Goal: Information Seeking & Learning: Find specific fact

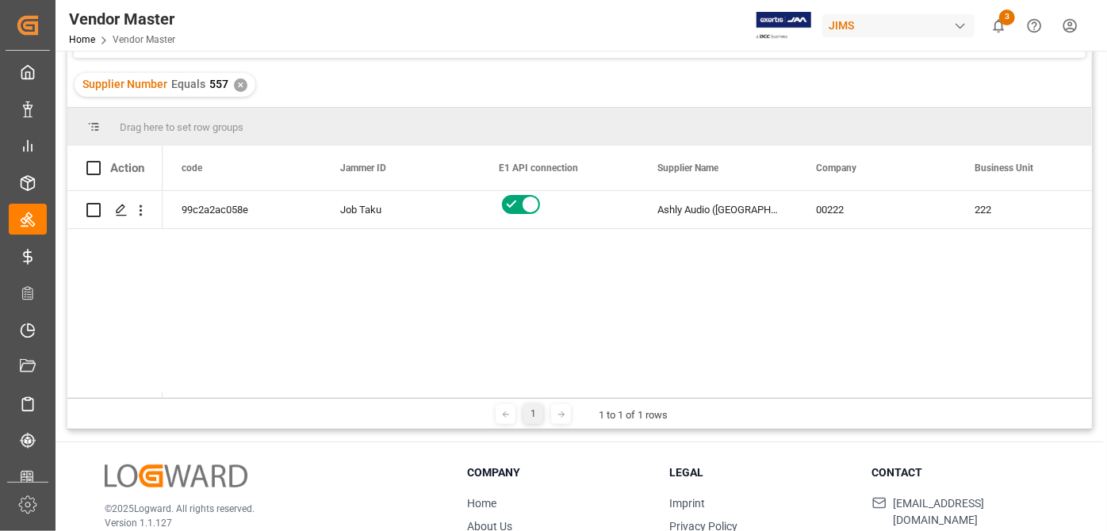
click at [234, 80] on div "✕" at bounding box center [240, 85] width 13 height 13
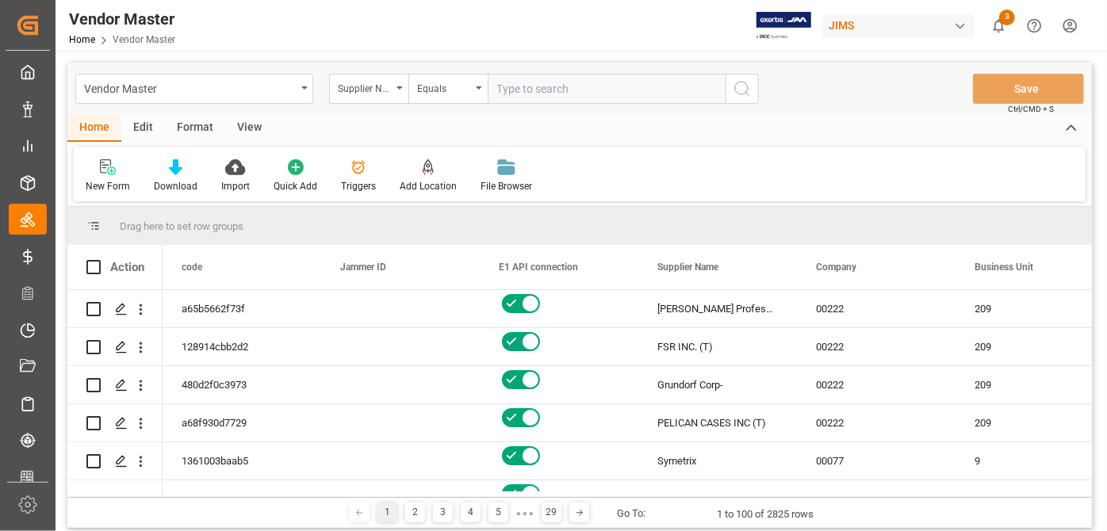
click at [562, 97] on input "text" at bounding box center [607, 89] width 238 height 30
type input "524"
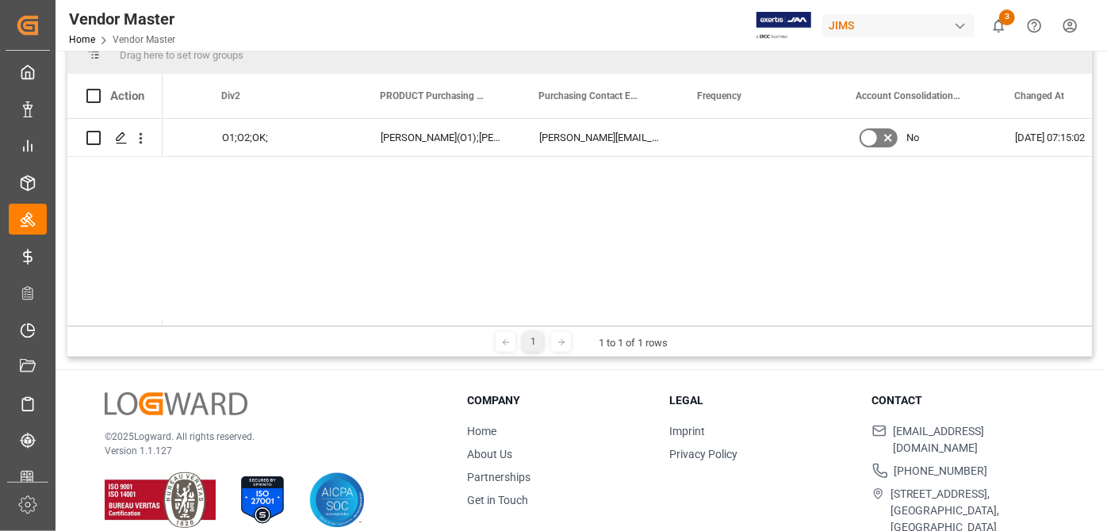
scroll to position [0, 8994]
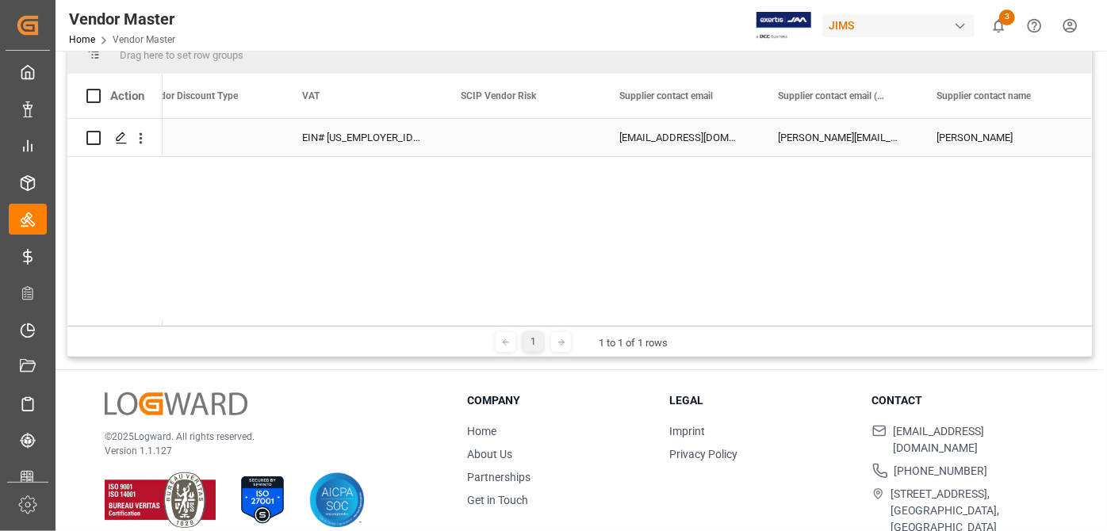
click at [693, 142] on div "[EMAIL_ADDRESS][DOMAIN_NAME]" at bounding box center [679, 137] width 159 height 37
click at [812, 140] on div "[PERSON_NAME][EMAIL_ADDRESS][PERSON_NAME][DOMAIN_NAME]" at bounding box center [838, 137] width 159 height 37
click at [845, 140] on div "[PERSON_NAME][EMAIL_ADDRESS][PERSON_NAME][DOMAIN_NAME]" at bounding box center [838, 137] width 159 height 37
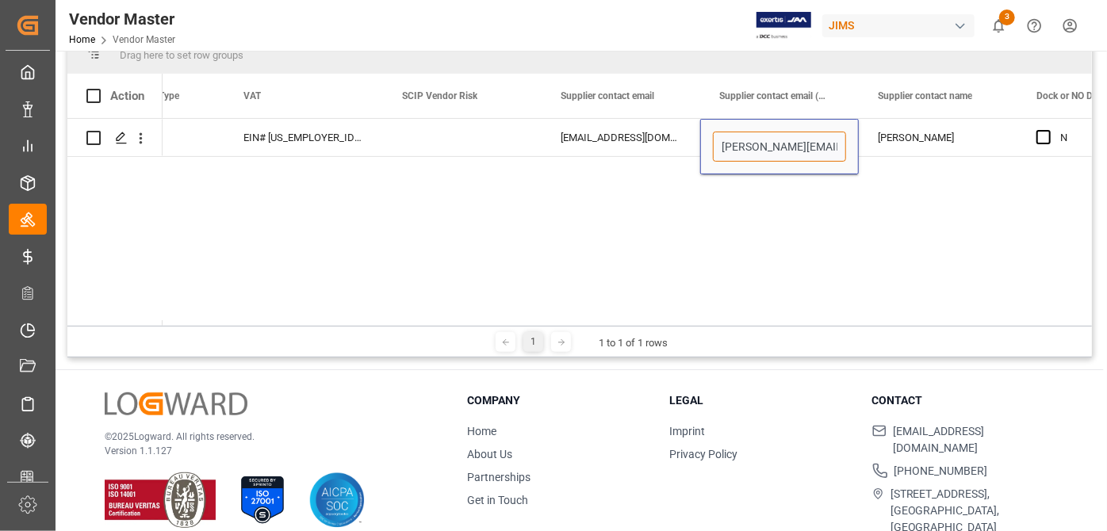
drag, startPoint x: 818, startPoint y: 143, endPoint x: 543, endPoint y: 174, distance: 276.9
click at [543, 174] on div "N [PERSON_NAME][EMAIL_ADDRESS][PERSON_NAME][DOMAIN_NAME] [PERSON_NAME] [EMAIL_A…" at bounding box center [627, 222] width 929 height 207
click at [554, 186] on div "N [PERSON_NAME][EMAIL_ADDRESS][PERSON_NAME][DOMAIN_NAME] [PERSON_NAME] [EMAIL_A…" at bounding box center [627, 222] width 929 height 207
click at [817, 337] on div "1 1 to 1 of 1 rows" at bounding box center [579, 342] width 1025 height 32
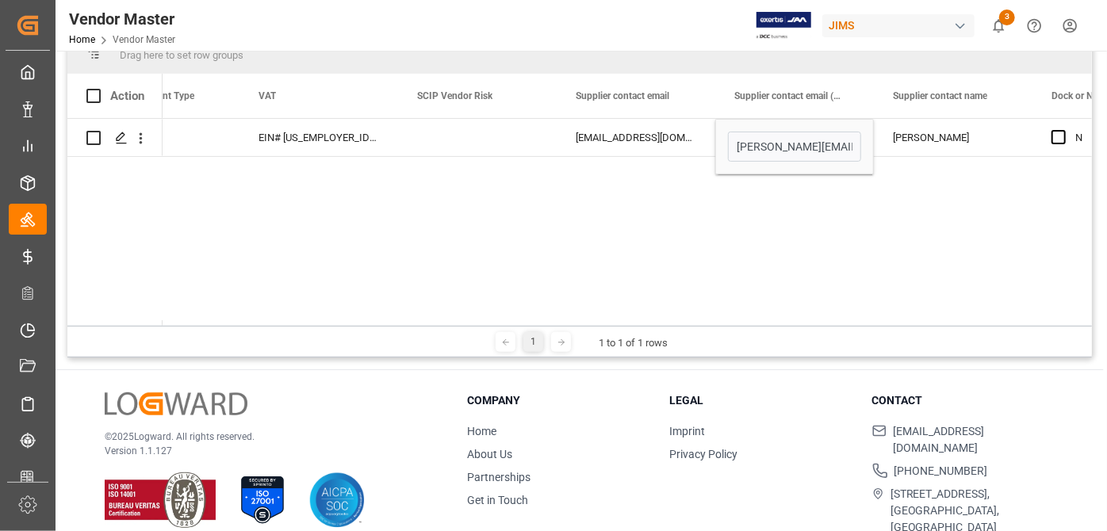
drag, startPoint x: 657, startPoint y: 314, endPoint x: 647, endPoint y: 314, distance: 10.3
click at [649, 314] on div "N [PERSON_NAME][EMAIL_ADDRESS][PERSON_NAME][DOMAIN_NAME] [PERSON_NAME] [EMAIL_A…" at bounding box center [627, 222] width 929 height 207
click at [630, 307] on div "N [PERSON_NAME][EMAIL_ADDRESS][PERSON_NAME][DOMAIN_NAME] [PERSON_NAME] [EMAIL_A…" at bounding box center [627, 222] width 929 height 207
click at [489, 235] on div "N [PERSON_NAME][EMAIL_ADDRESS][PERSON_NAME][DOMAIN_NAME] [PERSON_NAME] [EMAIL_A…" at bounding box center [627, 222] width 929 height 207
click at [386, 197] on div "N [PERSON_NAME][EMAIL_ADDRESS][PERSON_NAME][DOMAIN_NAME] [PERSON_NAME] [EMAIL_A…" at bounding box center [627, 222] width 929 height 207
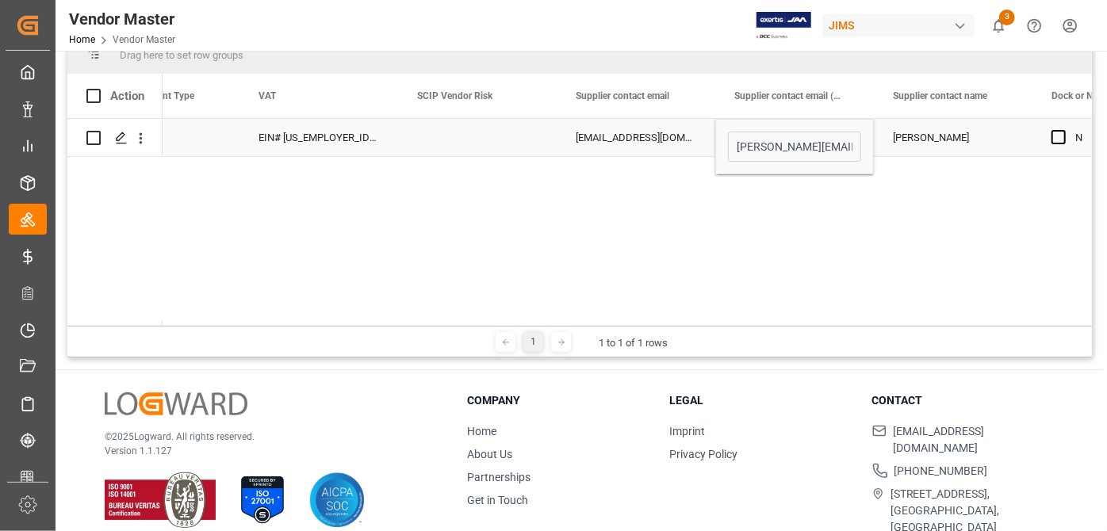
click at [343, 144] on div "EIN# [US_EMPLOYER_IDENTIFICATION_NUMBER]" at bounding box center [318, 137] width 159 height 37
click at [757, 311] on div "N [PERSON_NAME][EMAIL_ADDRESS][PERSON_NAME][DOMAIN_NAME] [PERSON_NAME] [EMAIL_A…" at bounding box center [627, 222] width 929 height 207
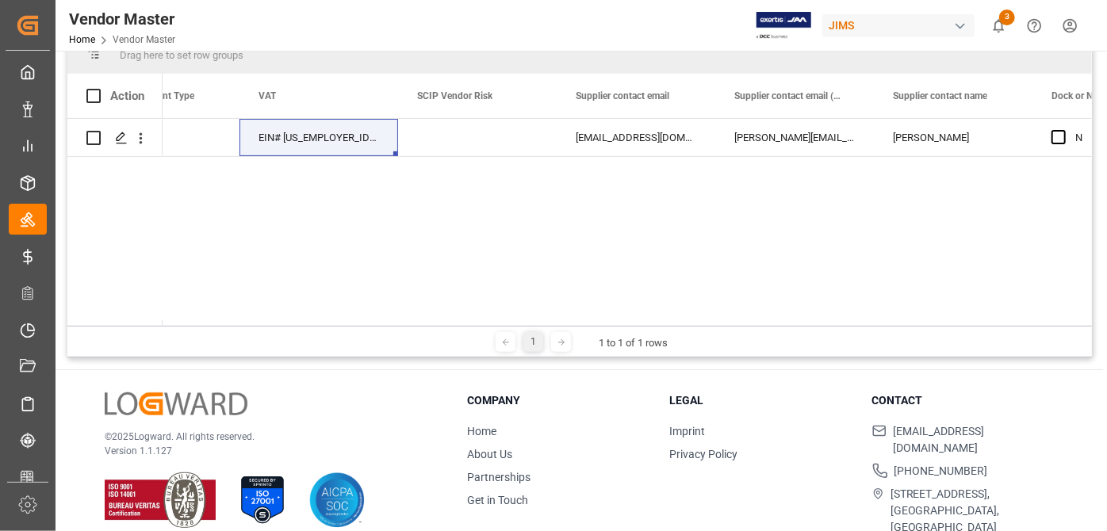
drag, startPoint x: 761, startPoint y: 311, endPoint x: 780, endPoint y: 312, distance: 19.0
click at [780, 312] on div "N [PERSON_NAME][EMAIL_ADDRESS][PERSON_NAME][DOMAIN_NAME] [PERSON_NAME] [EMAIL_A…" at bounding box center [627, 222] width 929 height 207
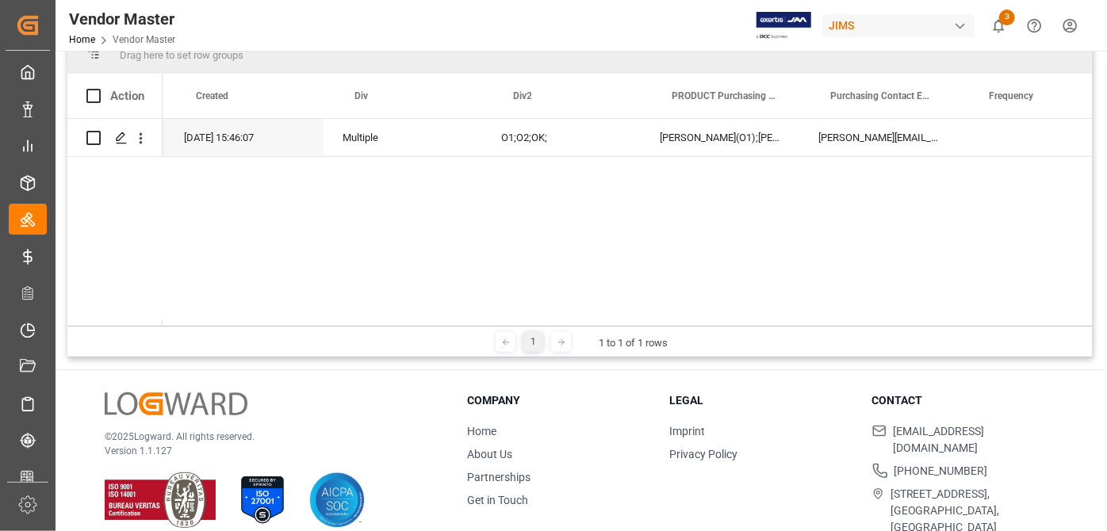
scroll to position [0, 8708]
click at [752, 129] on div "[PERSON_NAME](O1);[PERSON_NAME](O1);[PERSON_NAME](O2);[PERSON_NAME](O2); [PERSO…" at bounding box center [732, 137] width 159 height 37
click at [759, 138] on div "[PERSON_NAME](O1);[PERSON_NAME](O1);[PERSON_NAME](O2);[PERSON_NAME](O2); [PERSO…" at bounding box center [732, 137] width 159 height 37
click at [758, 138] on div "[PERSON_NAME](O1);[PERSON_NAME](O1);[PERSON_NAME](O2);[PERSON_NAME](O2); [PERSO…" at bounding box center [732, 137] width 159 height 37
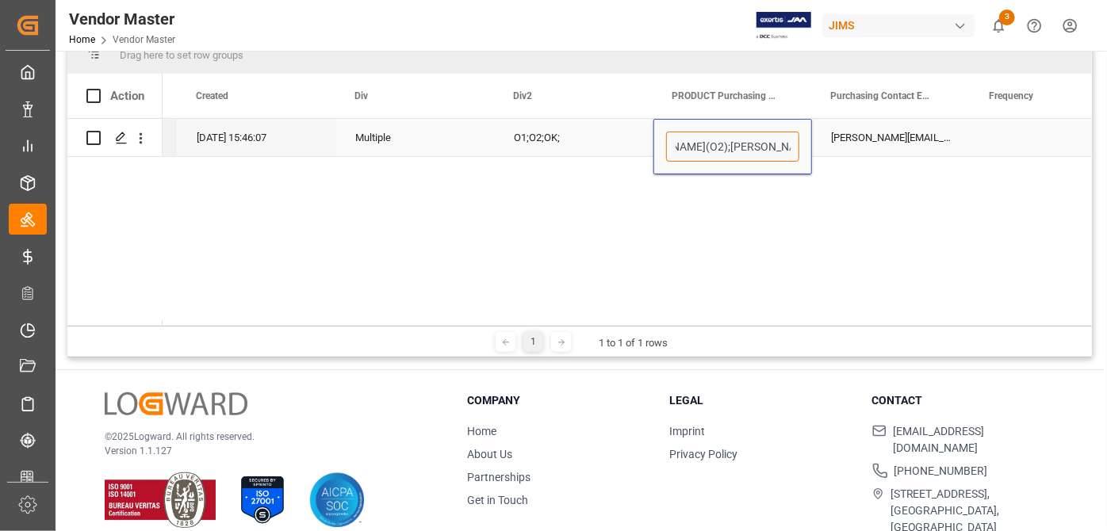
scroll to position [0, 336]
drag, startPoint x: 756, startPoint y: 144, endPoint x: 751, endPoint y: 157, distance: 14.3
click at [751, 157] on input "[PERSON_NAME](O1);[PERSON_NAME](O1);[PERSON_NAME](O2);[PERSON_NAME](O2); [PERSO…" at bounding box center [732, 147] width 133 height 30
click at [751, 206] on div "EIN# [US_EMPLOYER_IDENTIFICATION_NUMBER] [DATE] 15:46:07 Multiple O1;O2;OK; [PE…" at bounding box center [627, 222] width 929 height 207
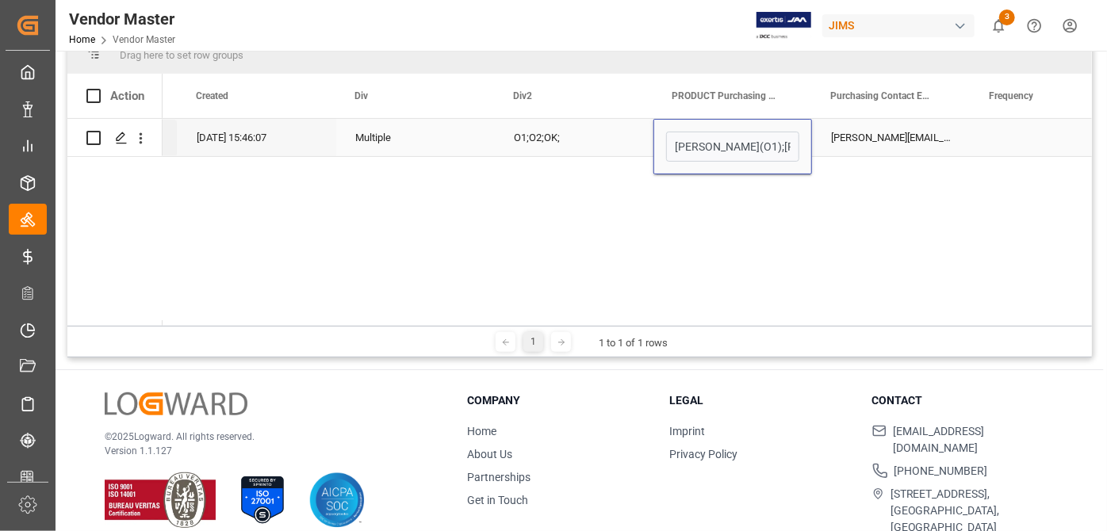
click at [750, 163] on div "[PERSON_NAME](O1);[PERSON_NAME](O1);[PERSON_NAME](O2);[PERSON_NAME](O2); [PERSO…" at bounding box center [732, 147] width 159 height 56
click at [666, 255] on div "EIN# [US_EMPLOYER_IDENTIFICATION_NUMBER] [DATE] 15:46:07 Multiple O1;O2;OK; [PE…" at bounding box center [627, 222] width 929 height 207
click at [510, 256] on div "EIN# [US_EMPLOYER_IDENTIFICATION_NUMBER] [DATE] 15:46:07 Multiple O1;O2;OK; [PE…" at bounding box center [627, 222] width 929 height 207
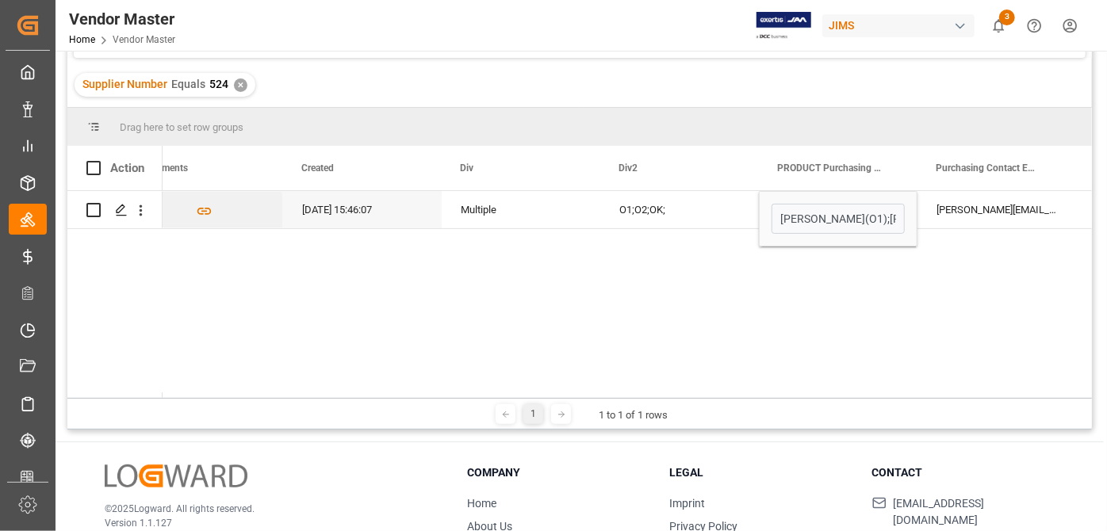
scroll to position [0, 8987]
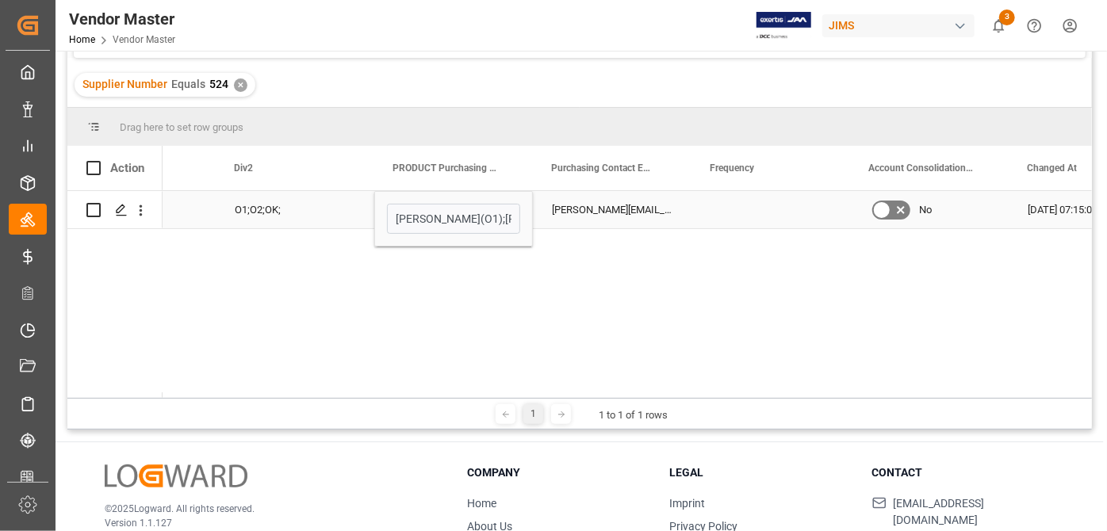
click at [652, 218] on div "[PERSON_NAME][EMAIL_ADDRESS][PERSON_NAME][DOMAIN_NAME](O1);[PERSON_NAME][DOMAIN…" at bounding box center [612, 209] width 159 height 37
click at [658, 204] on div "[PERSON_NAME][EMAIL_ADDRESS][PERSON_NAME][DOMAIN_NAME](O1);[PERSON_NAME][DOMAIN…" at bounding box center [612, 209] width 159 height 37
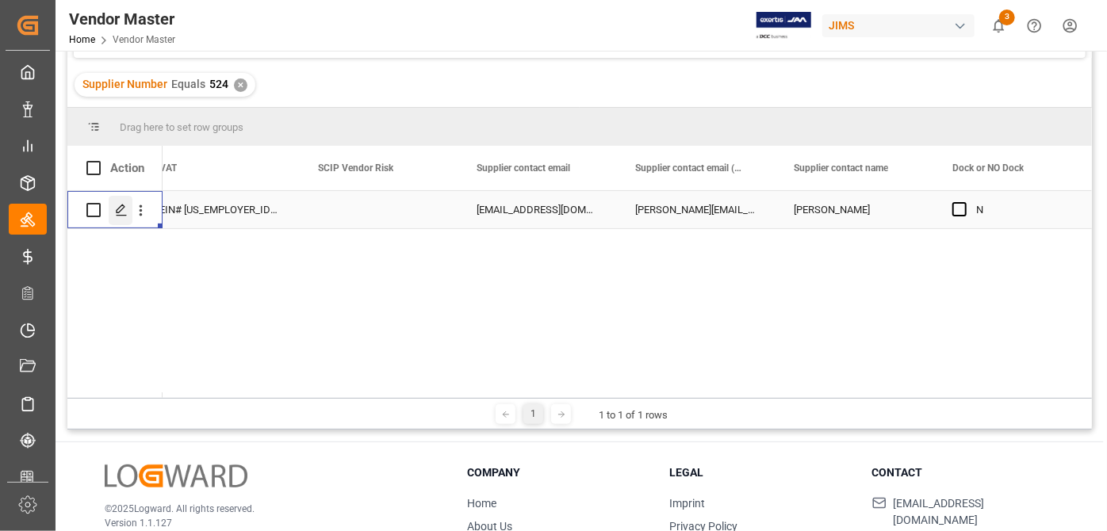
click at [113, 212] on div "Press SPACE to select this row." at bounding box center [121, 210] width 24 height 29
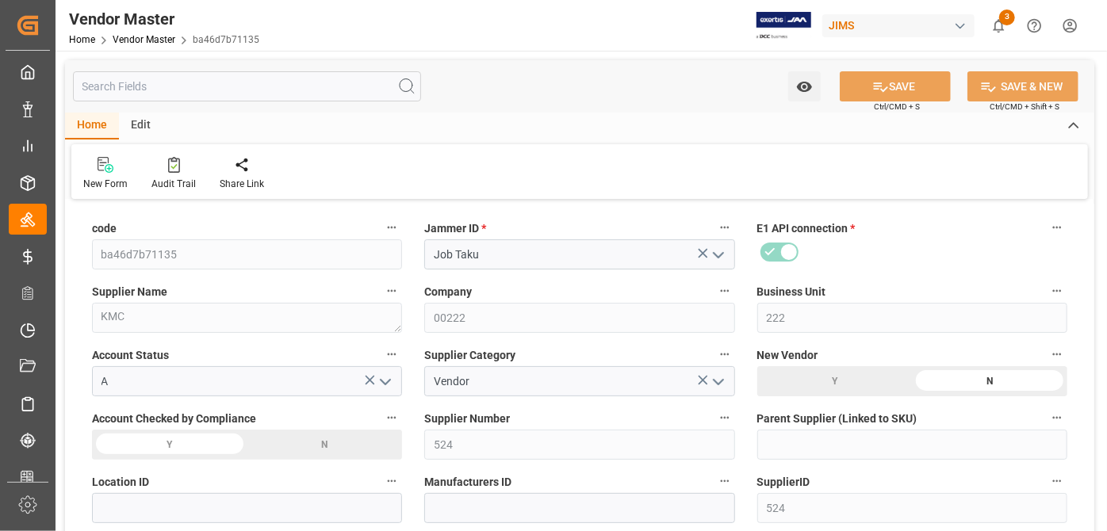
type input "[DATE] 19:46"
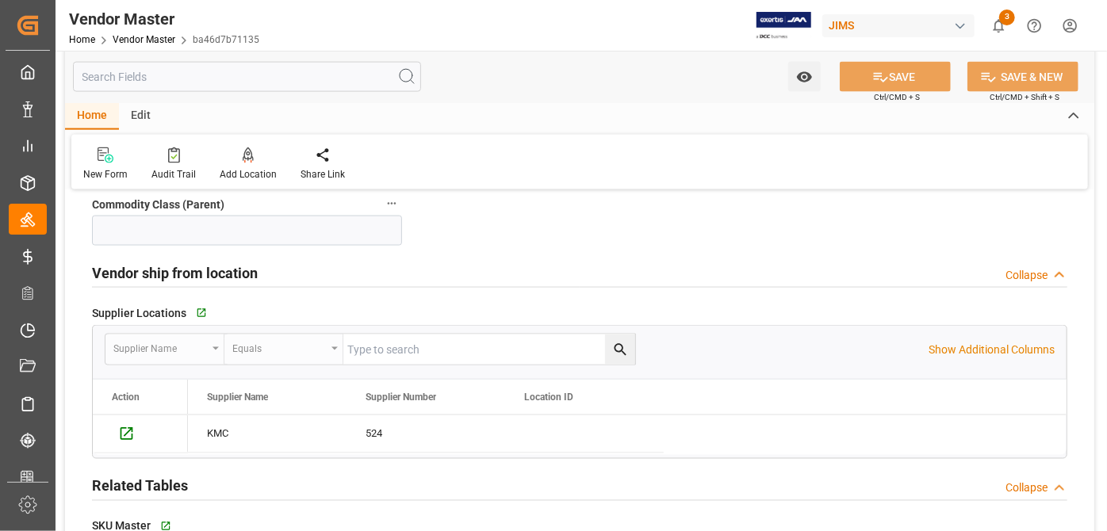
type input "NET 30"
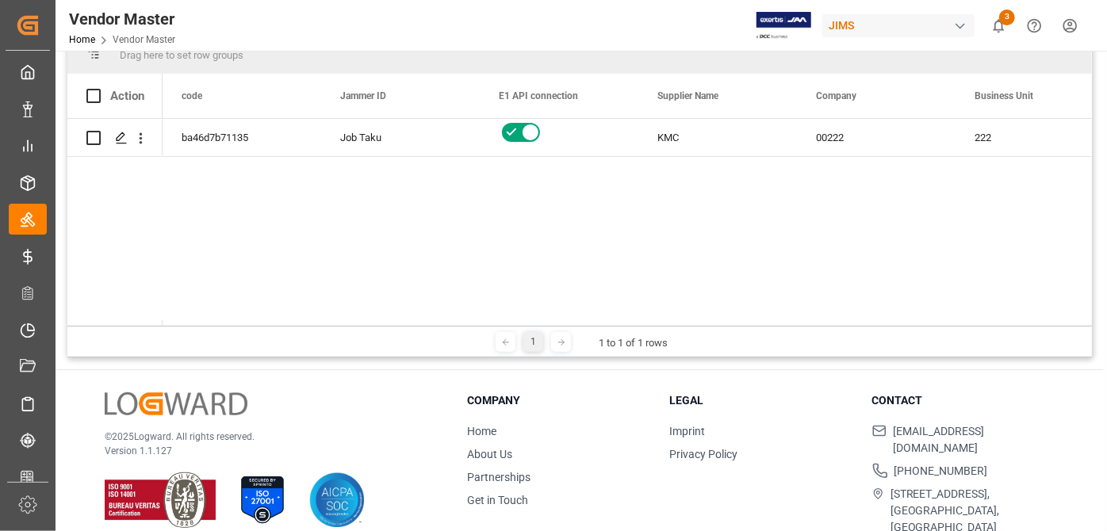
drag, startPoint x: 227, startPoint y: 320, endPoint x: 285, endPoint y: 338, distance: 61.5
click at [285, 338] on div "Drag here to set row groups Drag here to set column labels Action code Jammer I…" at bounding box center [579, 197] width 1025 height 322
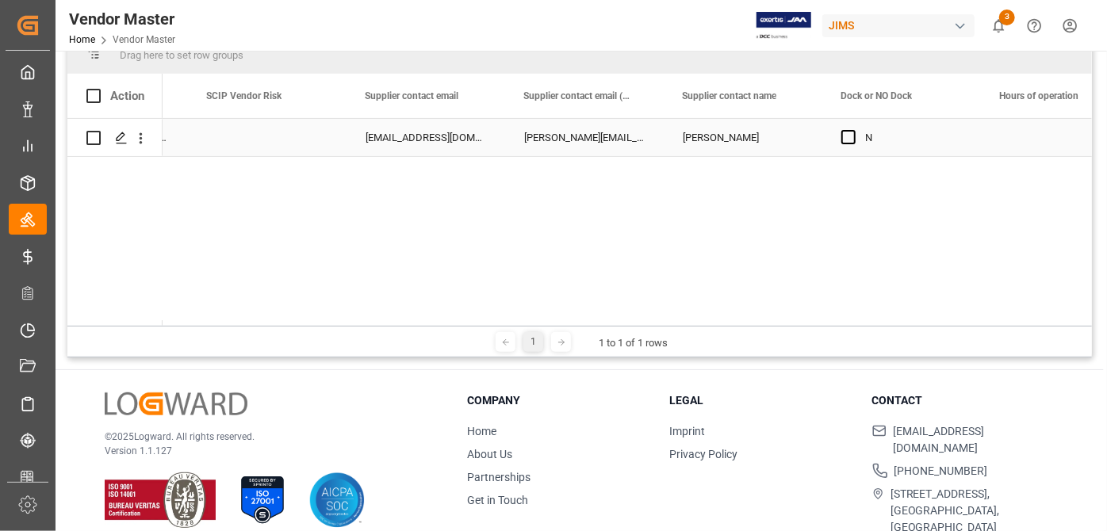
click at [588, 125] on div "[PERSON_NAME][EMAIL_ADDRESS][PERSON_NAME][DOMAIN_NAME]" at bounding box center [584, 137] width 159 height 37
click at [614, 101] on div "Supplier contact email (CCed)" at bounding box center [576, 96] width 106 height 44
click at [613, 96] on div "Supplier contact email (CCed) 1" at bounding box center [576, 96] width 106 height 44
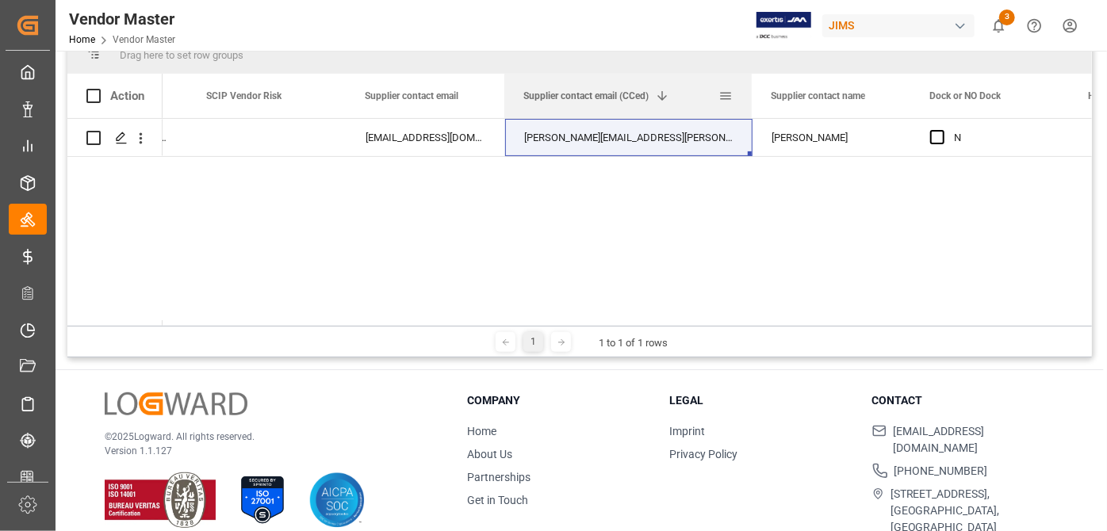
drag, startPoint x: 661, startPoint y: 91, endPoint x: 750, endPoint y: 95, distance: 88.9
click at [750, 95] on div at bounding box center [752, 96] width 6 height 44
drag, startPoint x: 794, startPoint y: 320, endPoint x: 817, endPoint y: 323, distance: 23.2
click at [817, 323] on div at bounding box center [627, 323] width 929 height 6
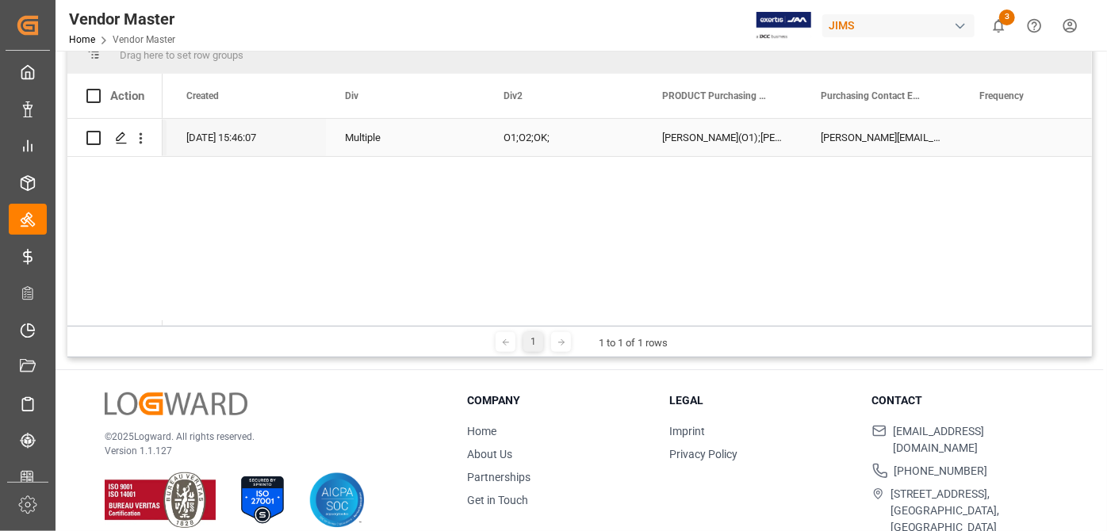
click at [875, 132] on div "[PERSON_NAME][EMAIL_ADDRESS][PERSON_NAME][DOMAIN_NAME](O1);[PERSON_NAME][DOMAIN…" at bounding box center [881, 137] width 159 height 37
click at [718, 132] on div "[PERSON_NAME](O1);[PERSON_NAME](O1);[PERSON_NAME](O2);[PERSON_NAME](O2); [PERSO…" at bounding box center [722, 137] width 159 height 37
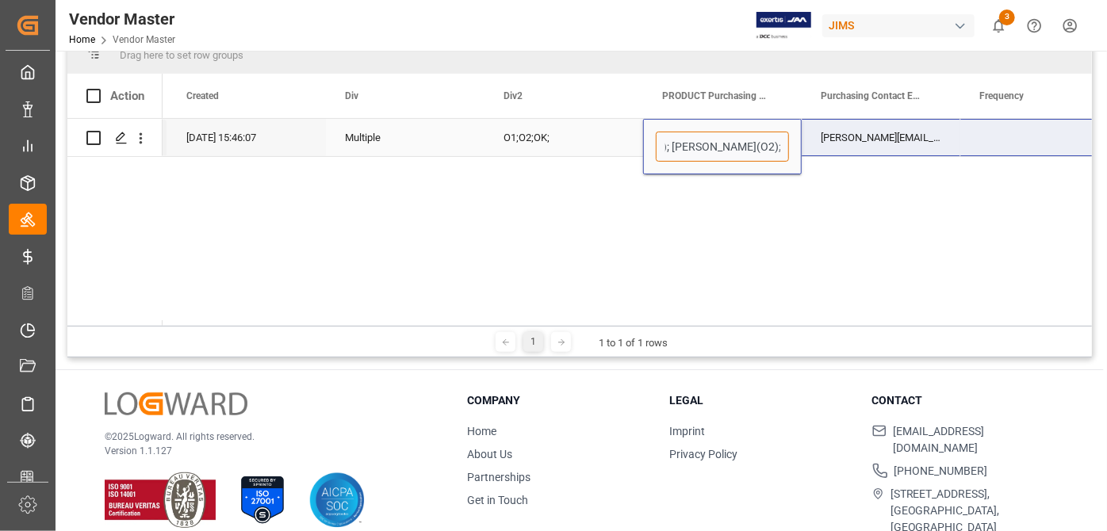
drag, startPoint x: 732, startPoint y: 139, endPoint x: 997, endPoint y: 117, distance: 265.8
click at [892, 142] on div "[PERSON_NAME][EMAIL_ADDRESS][PERSON_NAME][DOMAIN_NAME](O1);[PERSON_NAME][DOMAIN…" at bounding box center [881, 137] width 159 height 37
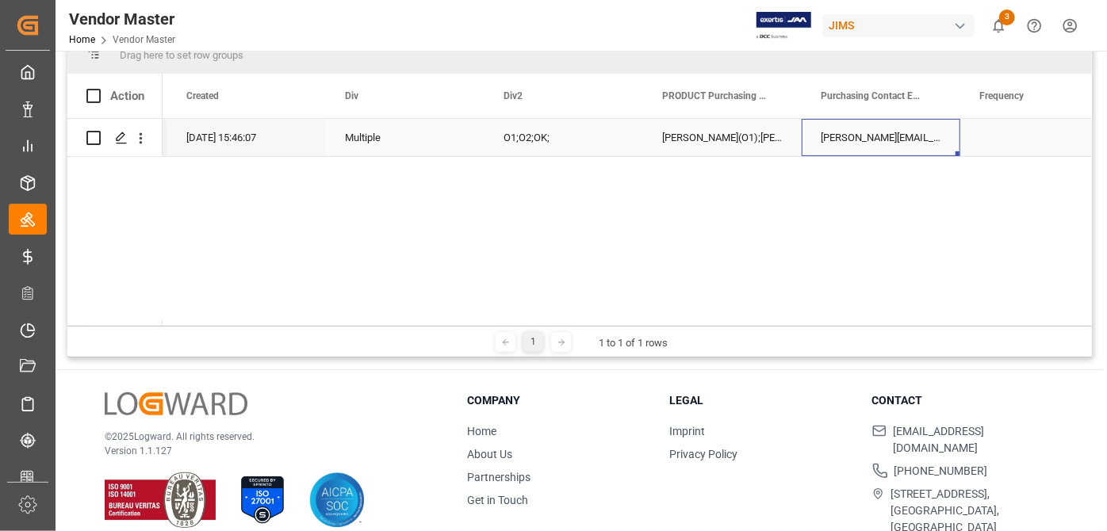
click at [892, 142] on div "[PERSON_NAME][EMAIL_ADDRESS][PERSON_NAME][DOMAIN_NAME](O1);[PERSON_NAME][DOMAIN…" at bounding box center [881, 137] width 159 height 37
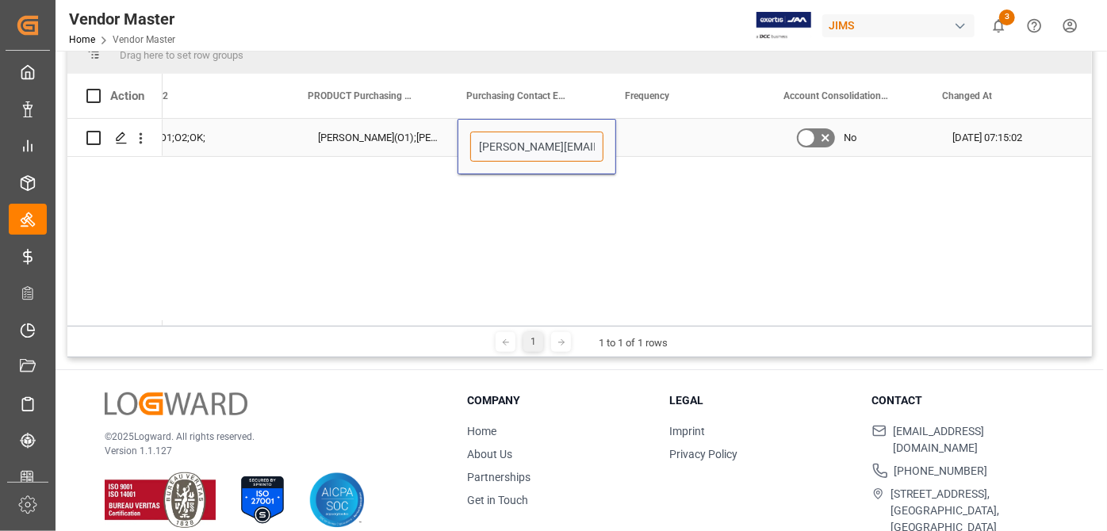
drag, startPoint x: 882, startPoint y: 142, endPoint x: 527, endPoint y: 150, distance: 355.4
click at [527, 150] on input "[PERSON_NAME][EMAIL_ADDRESS][PERSON_NAME][DOMAIN_NAME](O1);[PERSON_NAME][DOMAIN…" at bounding box center [536, 147] width 133 height 30
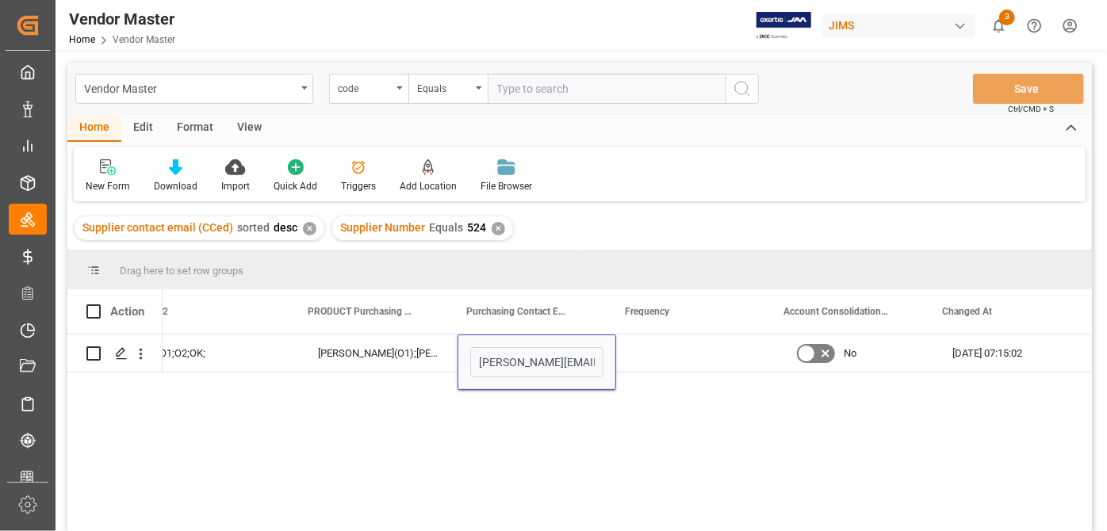
click at [543, 106] on div "Vendor Master code Equals Save Ctrl/CMD + S" at bounding box center [579, 89] width 1025 height 52
click at [492, 231] on div "✕" at bounding box center [498, 228] width 13 height 13
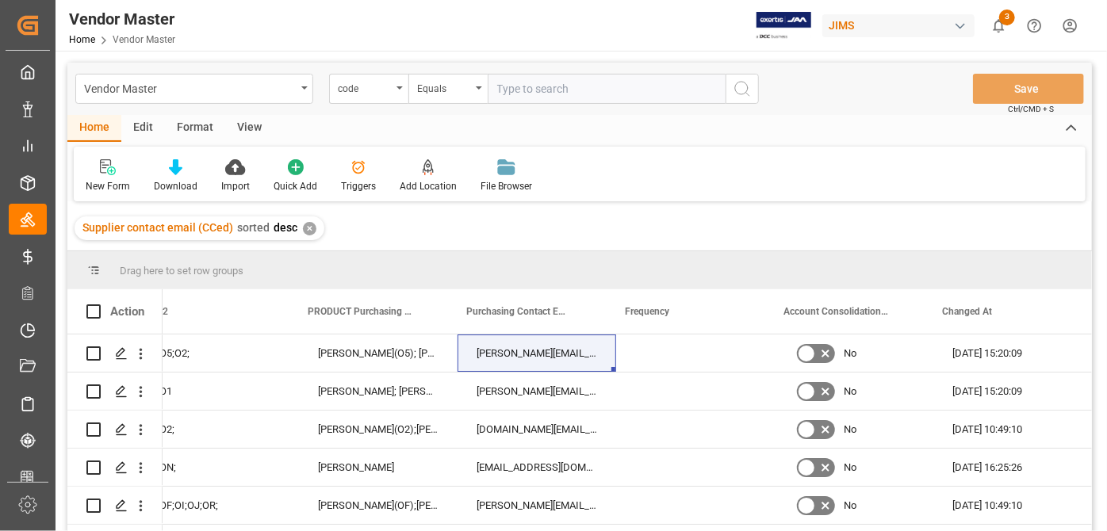
click at [303, 233] on div "✕" at bounding box center [309, 228] width 13 height 13
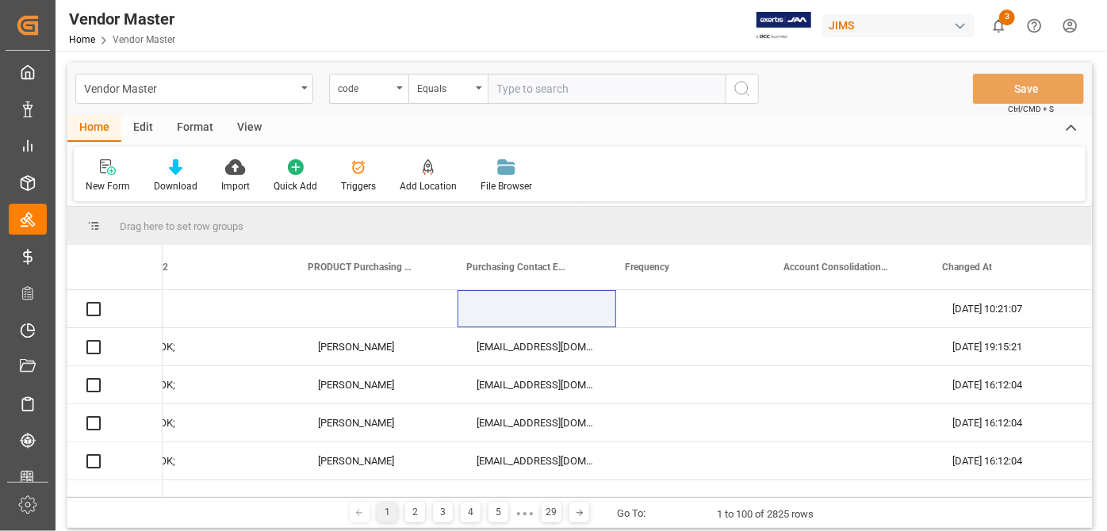
click at [524, 94] on input "text" at bounding box center [607, 89] width 238 height 30
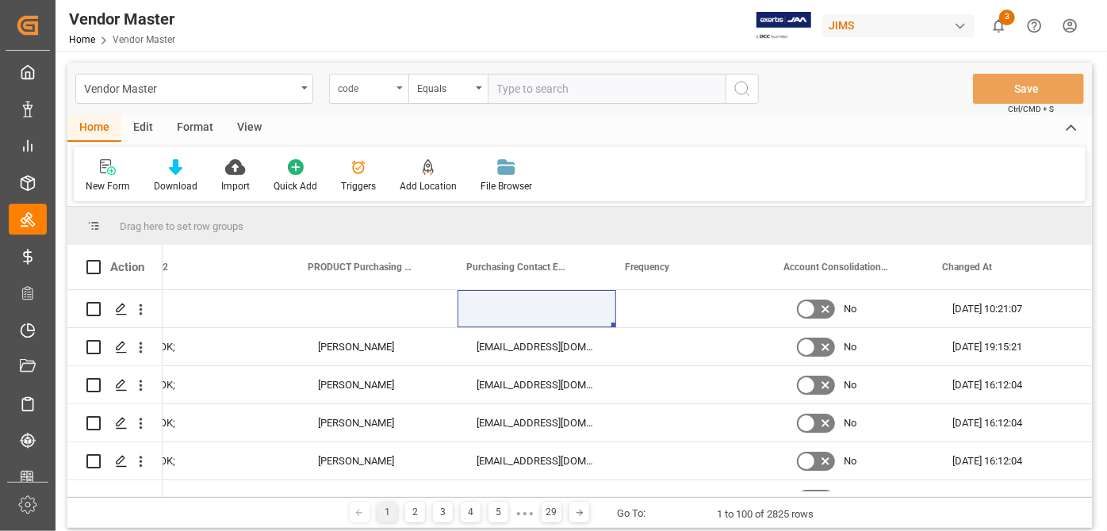
click at [374, 92] on div "code" at bounding box center [365, 87] width 54 height 18
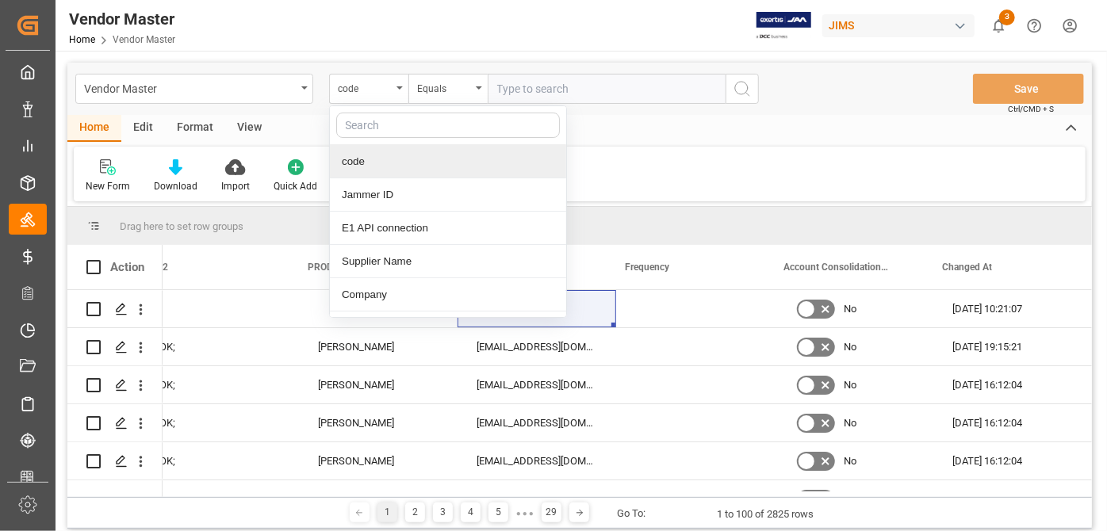
click at [407, 132] on input "text" at bounding box center [448, 125] width 224 height 25
type input "supplier"
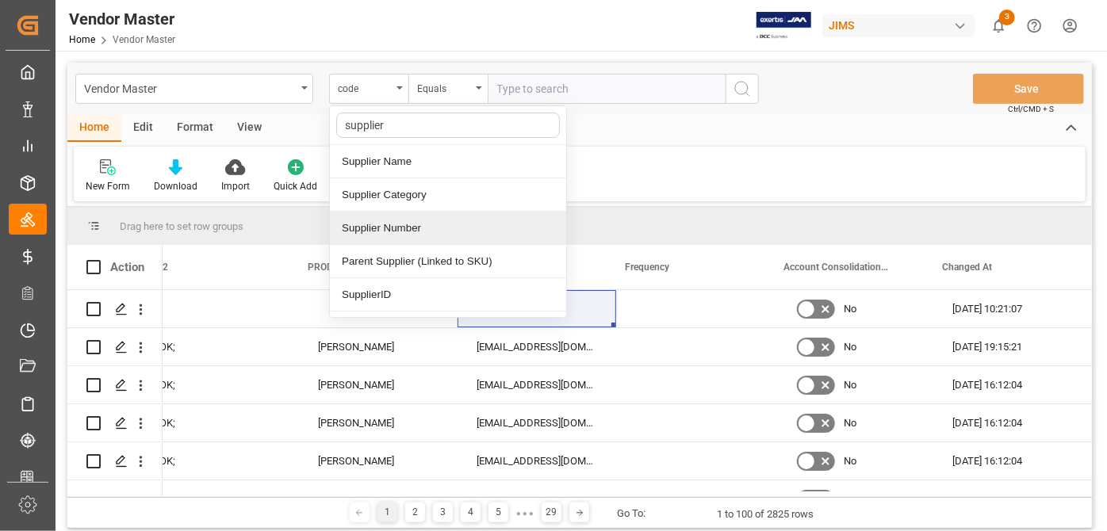
click at [458, 227] on div "Supplier Number" at bounding box center [448, 228] width 236 height 33
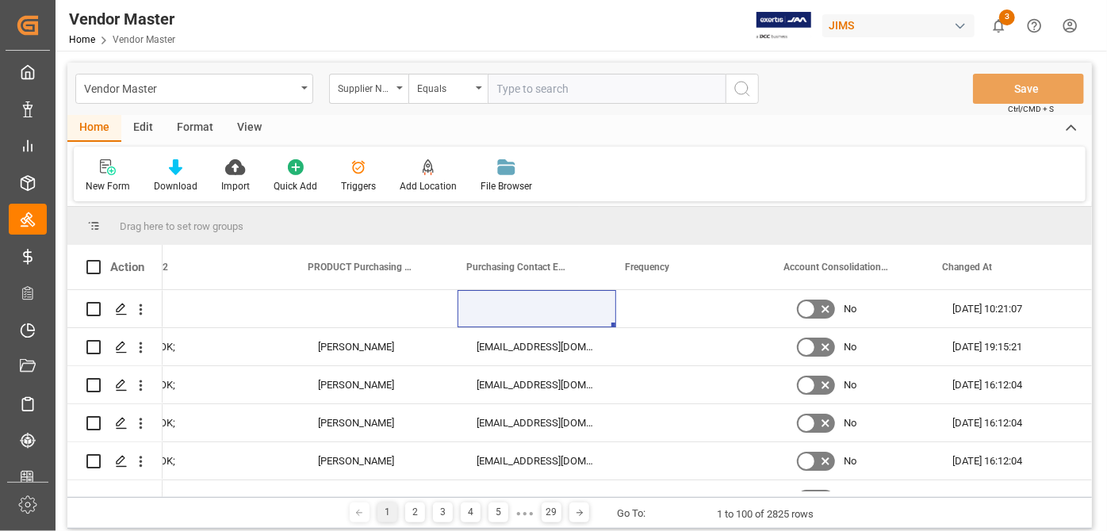
click at [584, 72] on div "Vendor Master Supplier Number Equals Save Ctrl/CMD + S" at bounding box center [579, 89] width 1025 height 52
click at [570, 100] on input "text" at bounding box center [607, 89] width 238 height 30
type input "557"
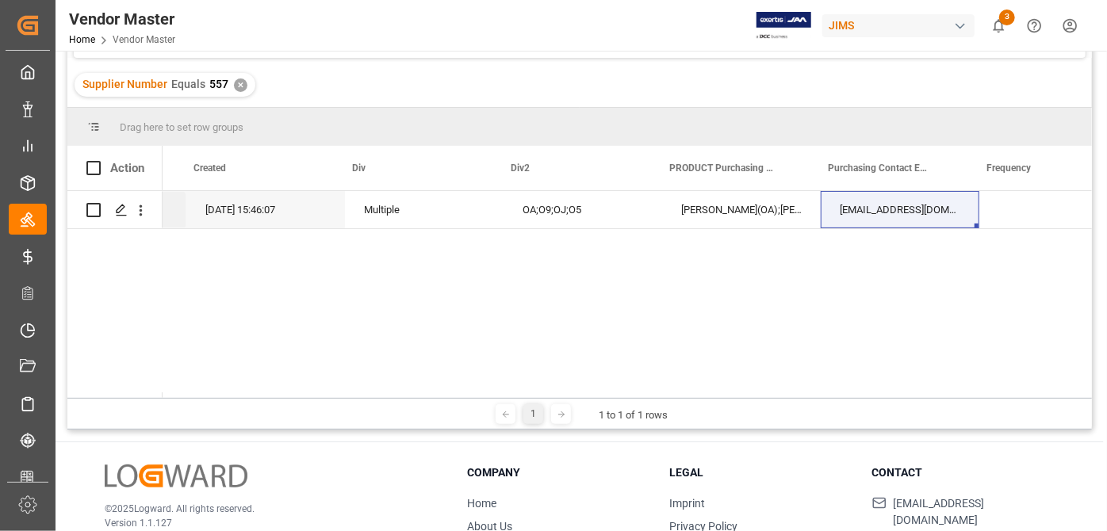
scroll to position [0, 8801]
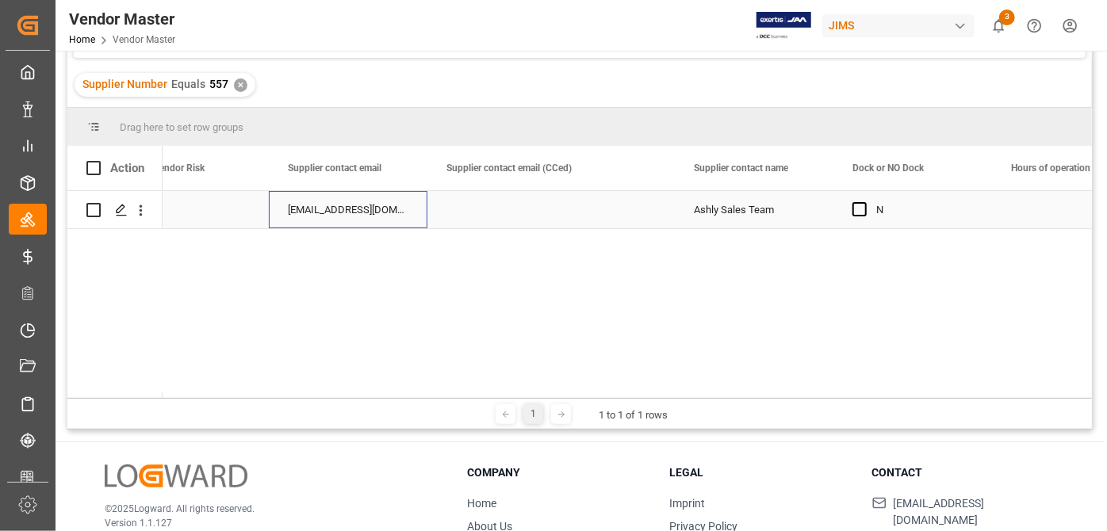
click at [351, 211] on div "[EMAIL_ADDRESS][DOMAIN_NAME]; [EMAIL_ADDRESS][DOMAIN_NAME](OK); [EMAIL_ADDRESS]…" at bounding box center [348, 209] width 159 height 37
drag, startPoint x: 796, startPoint y: 398, endPoint x: 749, endPoint y: 370, distance: 55.5
click at [774, 396] on div "Drag here to set row groups Drag here to set column labels Action Packaging det…" at bounding box center [579, 269] width 1025 height 322
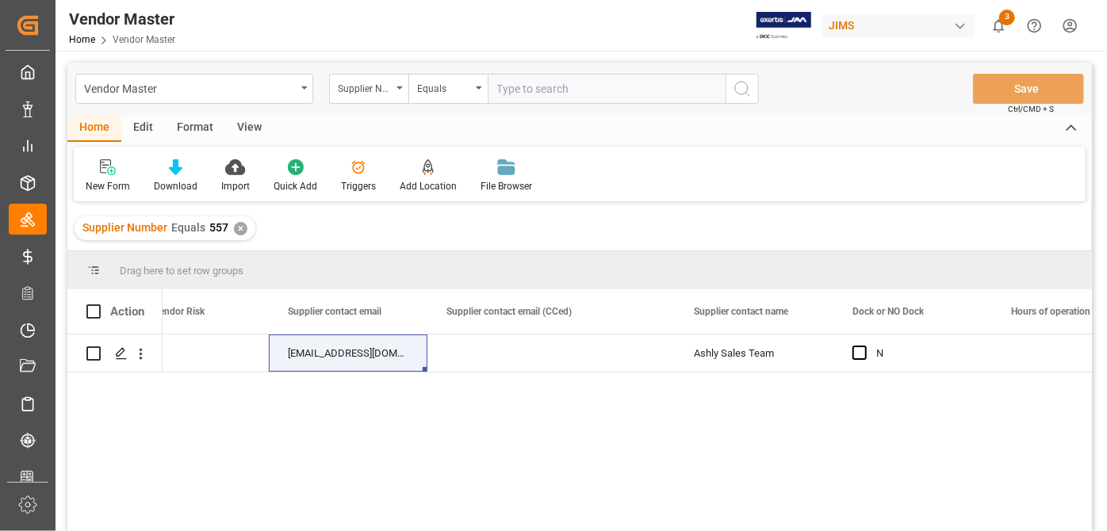
click at [246, 229] on div "Supplier Number Equals 557 ✕" at bounding box center [165, 228] width 181 height 24
click at [239, 228] on div "✕" at bounding box center [240, 228] width 13 height 13
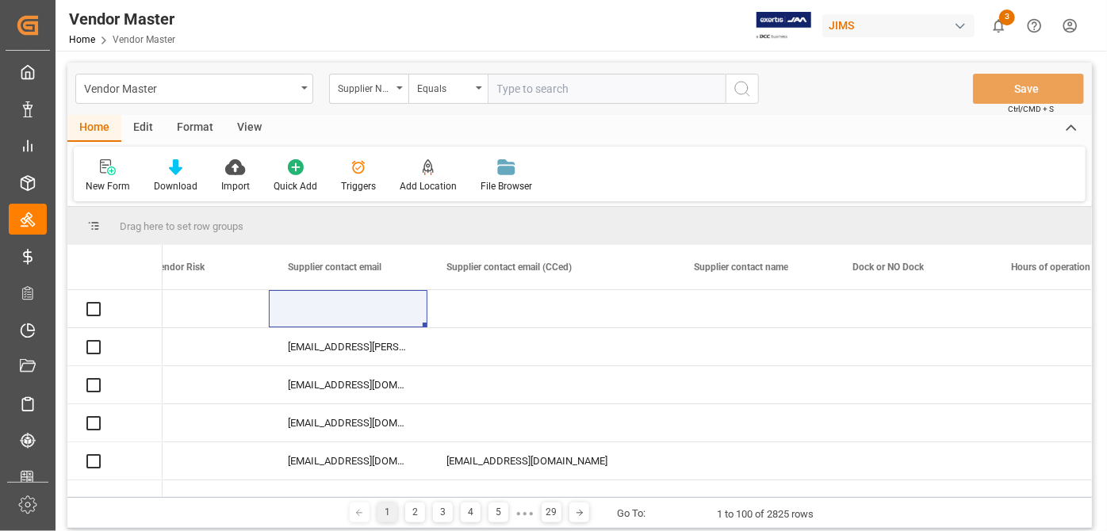
click at [581, 87] on input "text" at bounding box center [607, 89] width 238 height 30
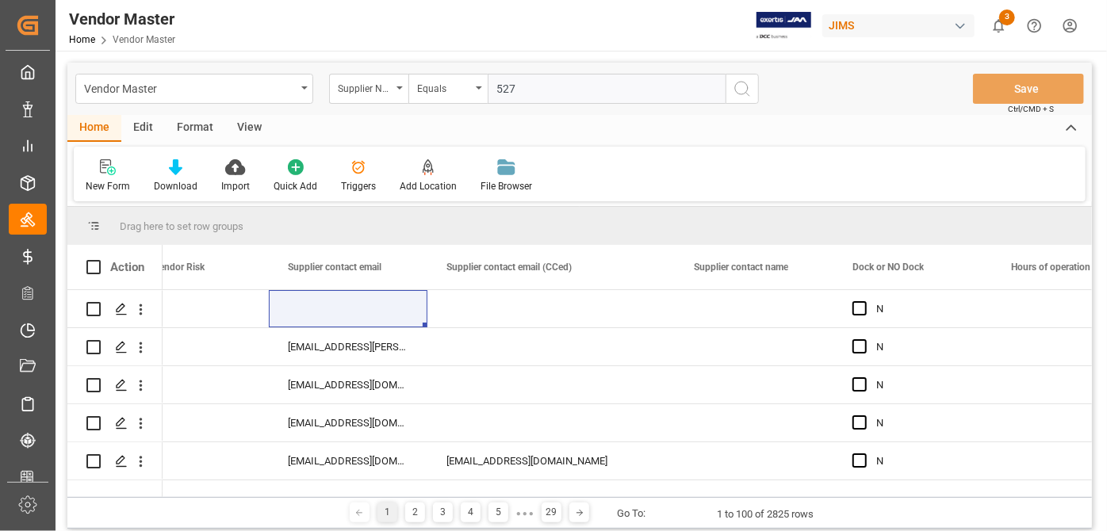
type input "527"
click at [739, 94] on circle "search button" at bounding box center [741, 88] width 13 height 13
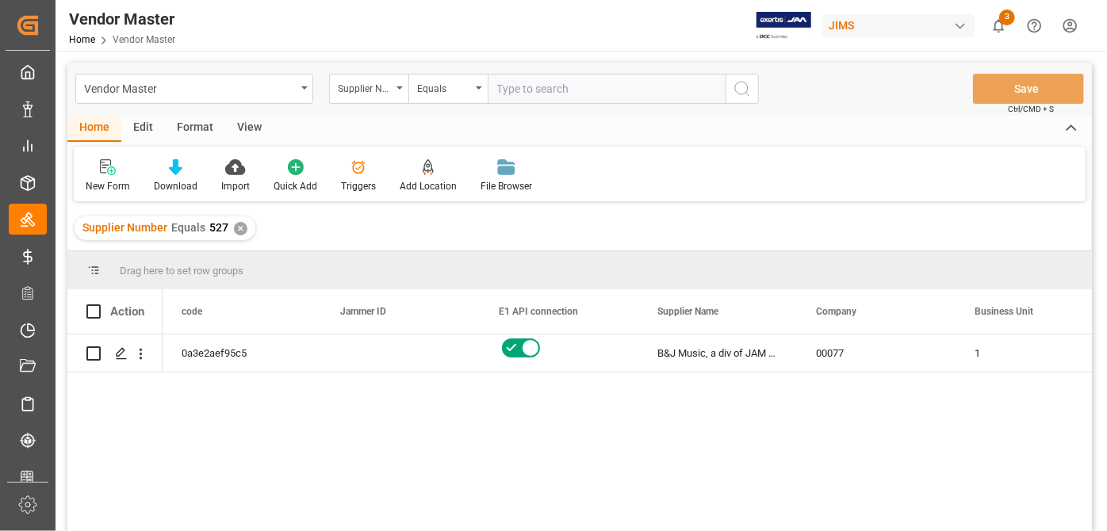
click at [560, 87] on input "text" at bounding box center [607, 89] width 238 height 30
click at [241, 232] on div "✕" at bounding box center [240, 228] width 13 height 13
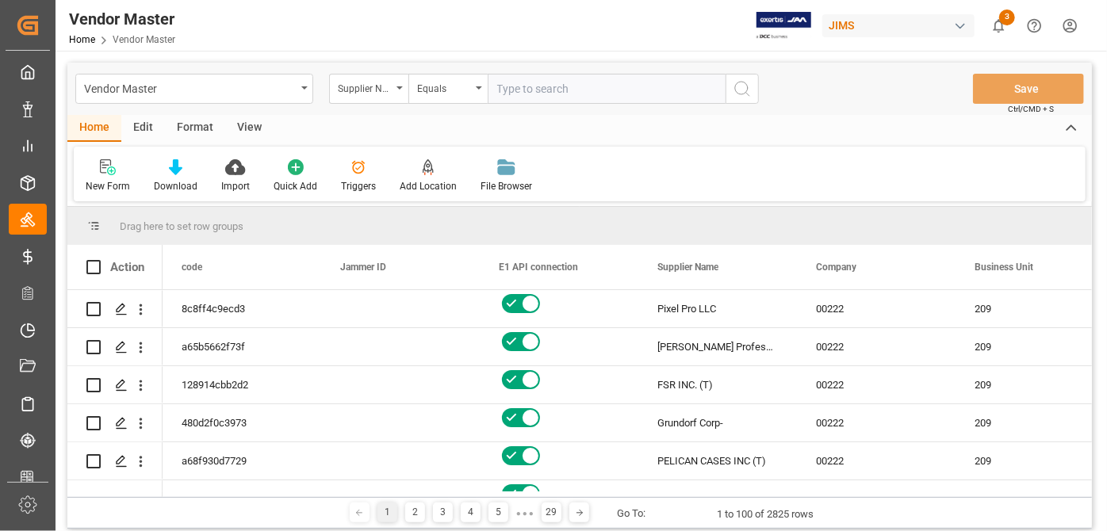
click at [563, 88] on input "text" at bounding box center [607, 89] width 238 height 30
type input "529"
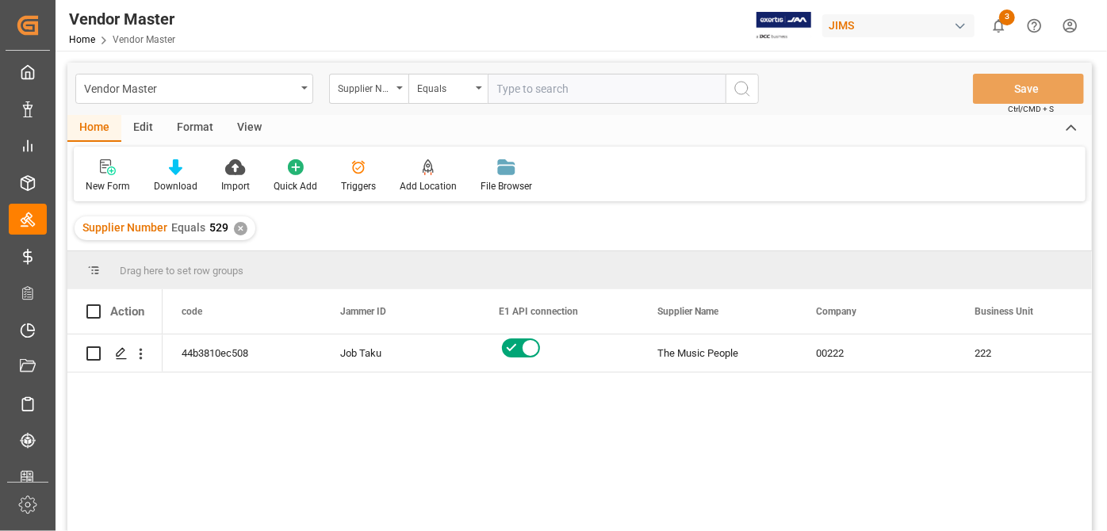
click at [545, 74] on input "text" at bounding box center [607, 89] width 238 height 30
click at [234, 234] on div "✕" at bounding box center [240, 228] width 13 height 13
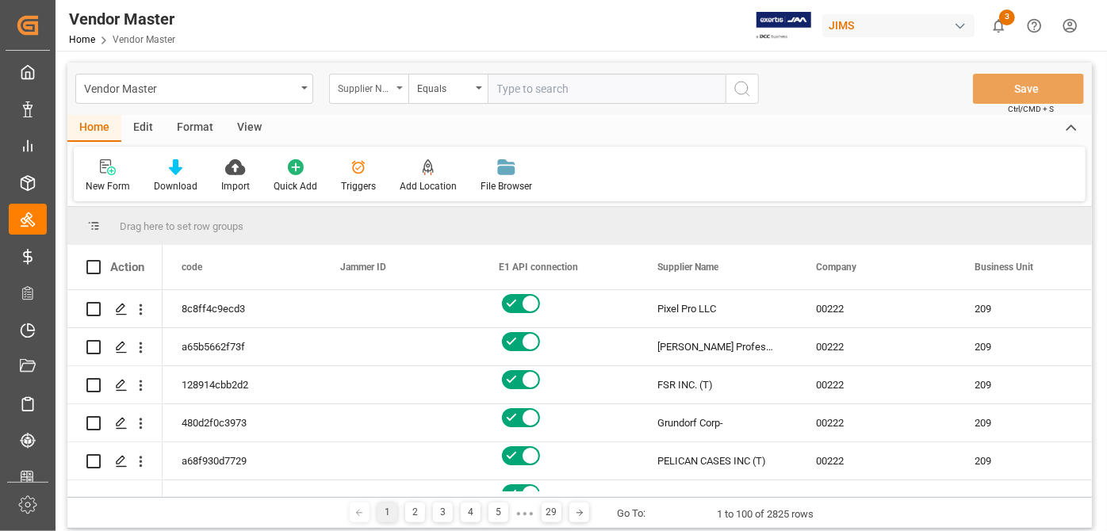
click at [387, 98] on div "Supplier Number" at bounding box center [368, 89] width 79 height 30
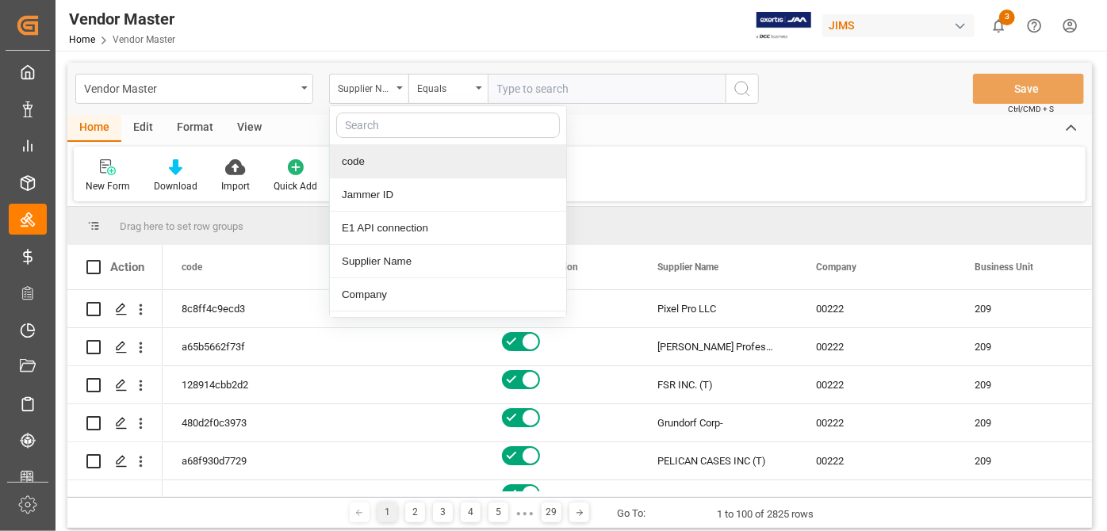
click at [577, 71] on div "Vendor Master Supplier Number code Jammer ID E1 API connection Supplier Name Co…" at bounding box center [579, 89] width 1025 height 52
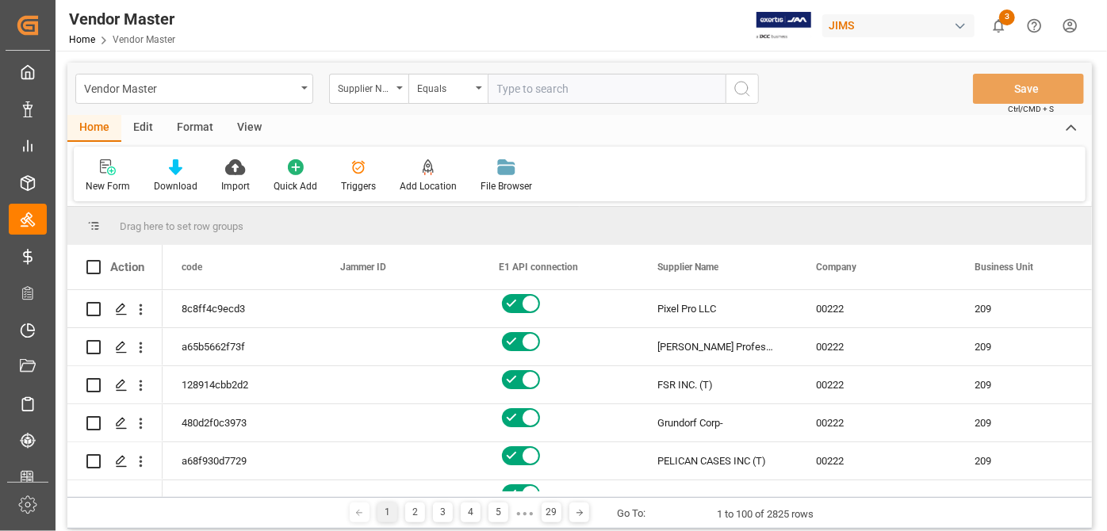
click at [559, 90] on input "text" at bounding box center [607, 89] width 238 height 30
type input "520"
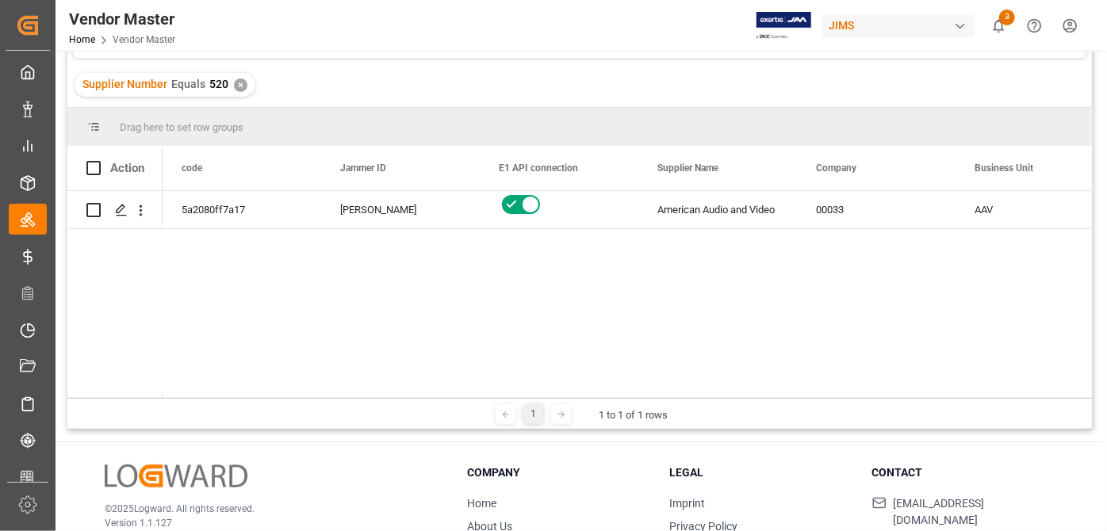
click at [289, 402] on div "1 1 to 1 of 1 rows" at bounding box center [579, 414] width 1025 height 32
drag, startPoint x: 226, startPoint y: 398, endPoint x: 236, endPoint y: 396, distance: 9.8
click at [245, 398] on div "1 1 to 1 of 1 rows" at bounding box center [579, 414] width 1025 height 32
